Goal: Task Accomplishment & Management: Manage account settings

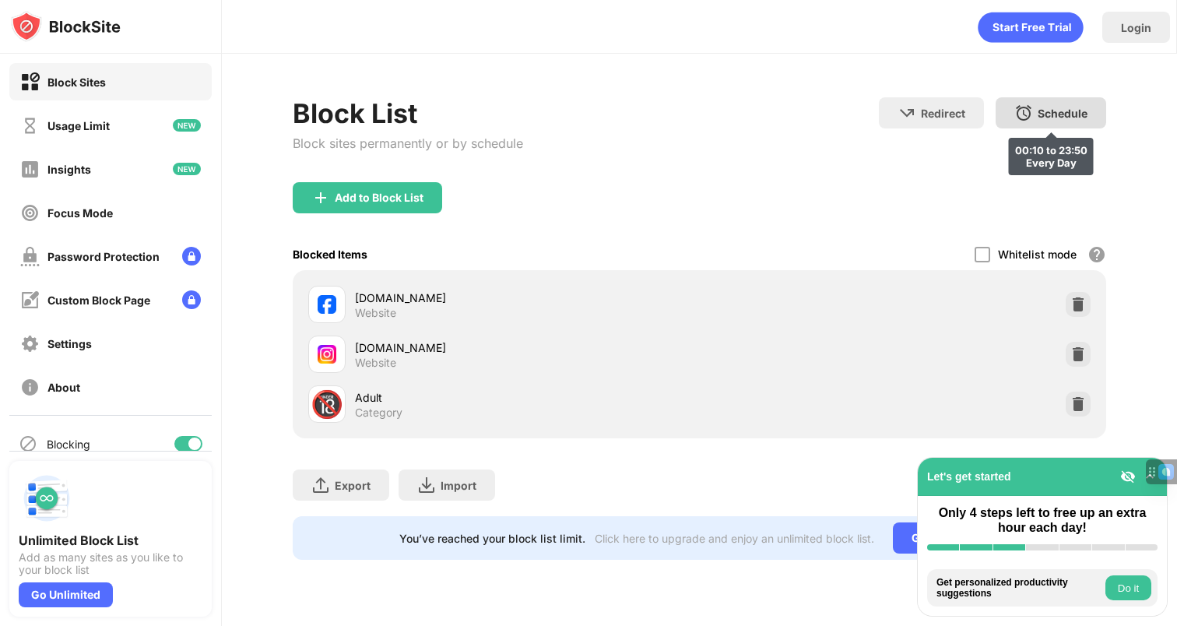
click at [1056, 112] on div "Schedule" at bounding box center [1063, 113] width 50 height 13
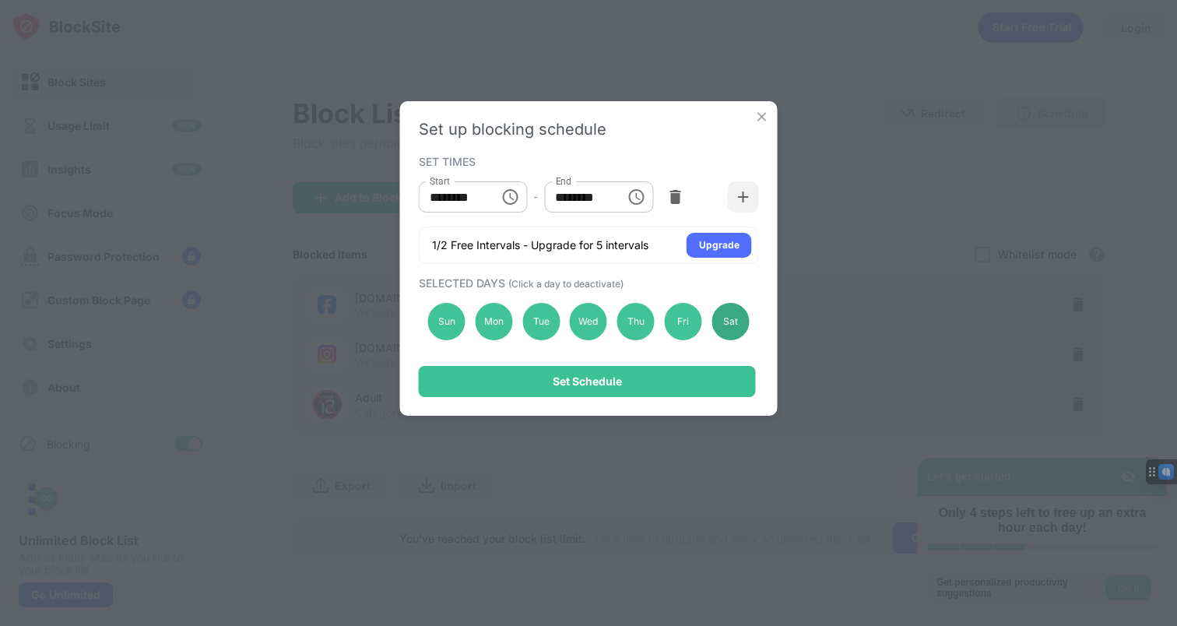
click at [728, 314] on div "Sat" at bounding box center [729, 321] width 37 height 37
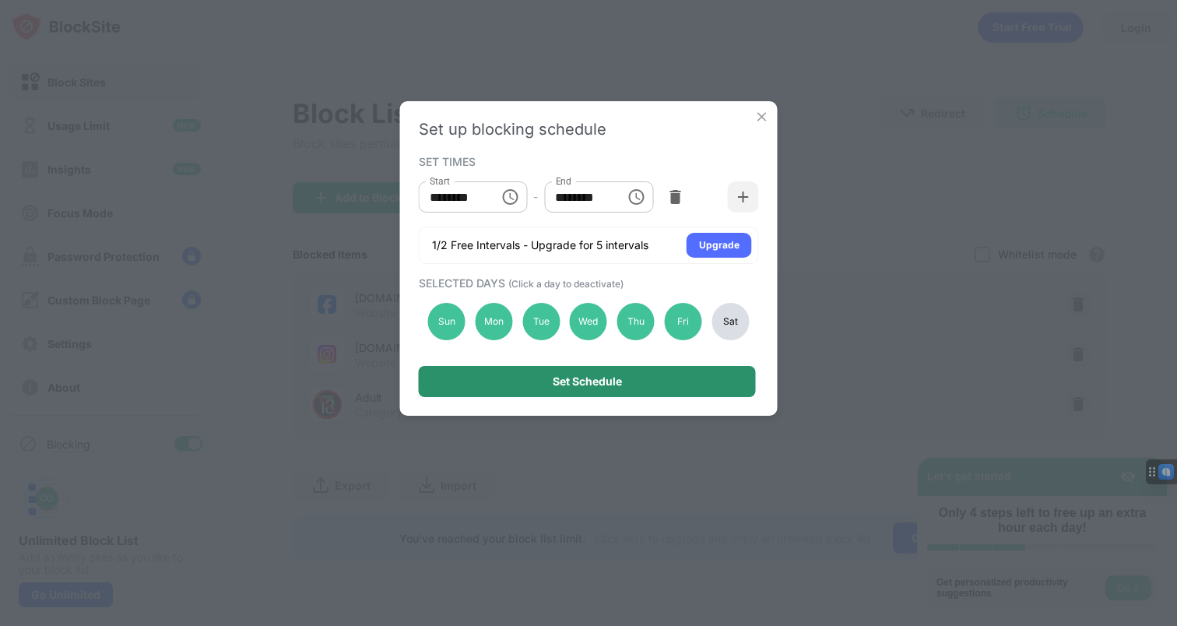
drag, startPoint x: 690, startPoint y: 379, endPoint x: 722, endPoint y: 329, distance: 59.2
click at [690, 379] on div "Set Schedule" at bounding box center [587, 381] width 337 height 31
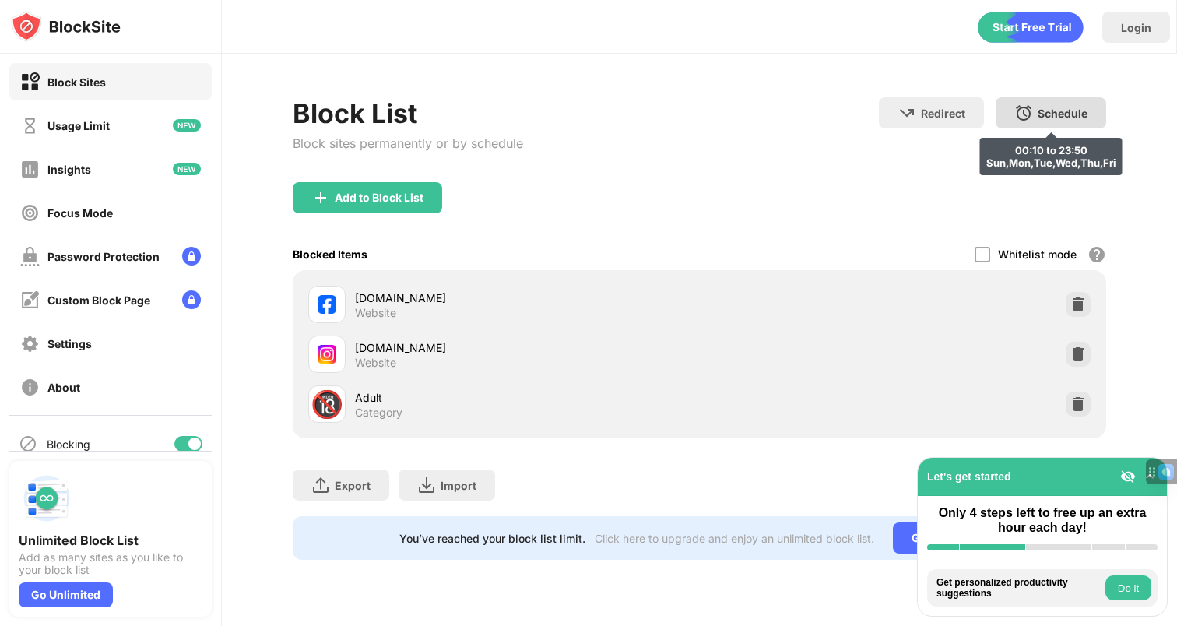
click at [1039, 121] on div "Schedule 00:10 to 23:50 Sun,Mon,Tue,Wed,Thu,Fri" at bounding box center [1051, 112] width 111 height 31
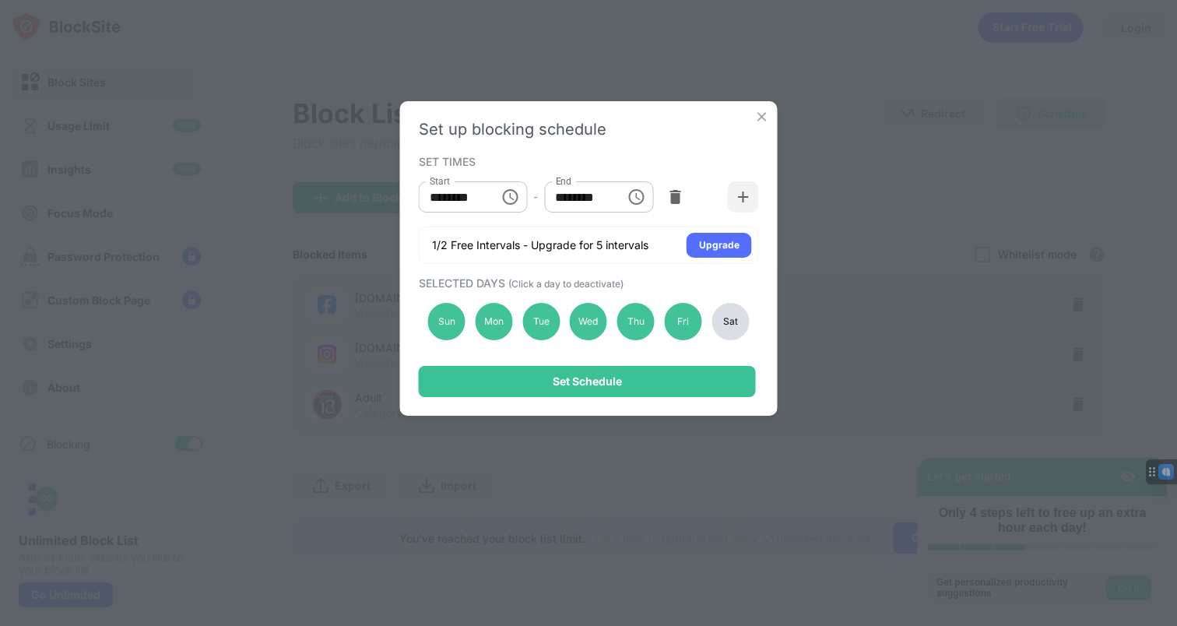
click at [729, 325] on div "Sat" at bounding box center [729, 321] width 37 height 37
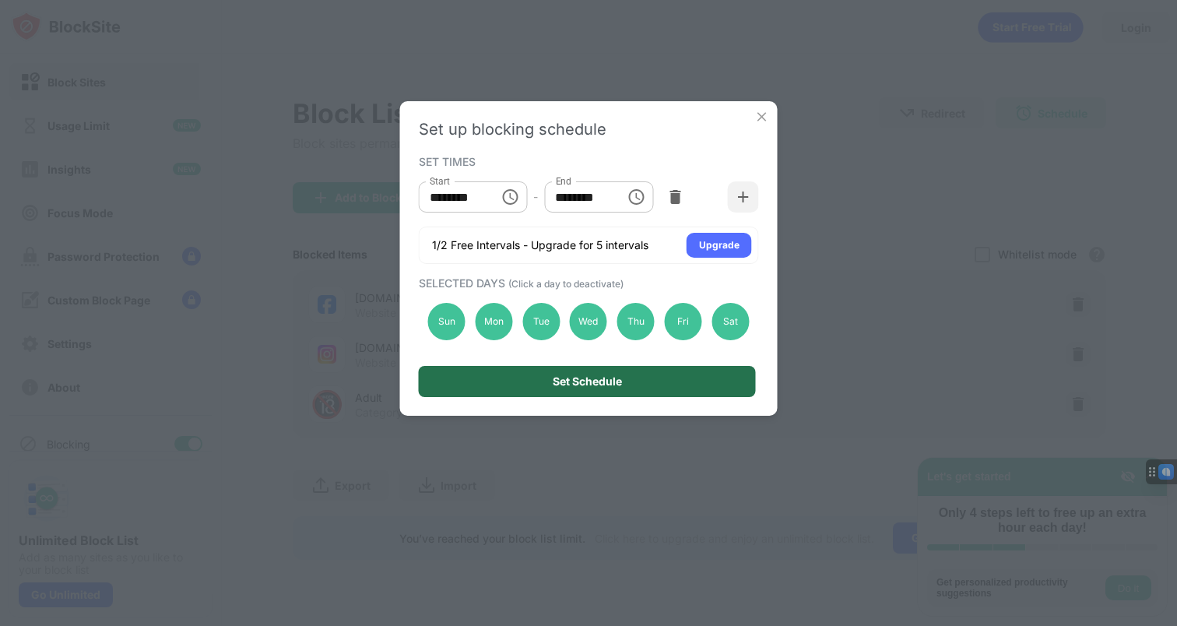
click at [642, 388] on div "Set Schedule" at bounding box center [587, 381] width 337 height 31
